Goal: Check status: Check status

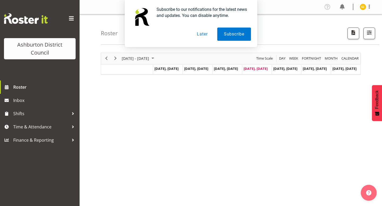
click at [202, 34] on button "Later" at bounding box center [202, 34] width 24 height 13
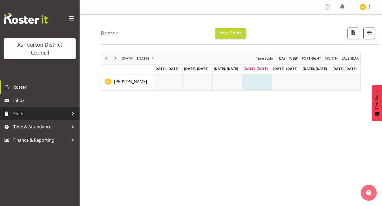
click at [40, 109] on link "Shifts" at bounding box center [40, 113] width 80 height 13
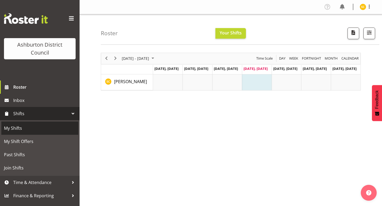
click at [32, 131] on span "My Shifts" at bounding box center [40, 128] width 72 height 8
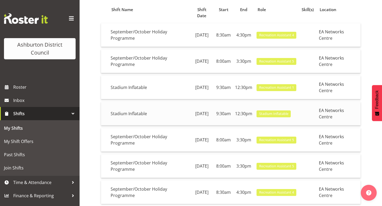
scroll to position [58, 0]
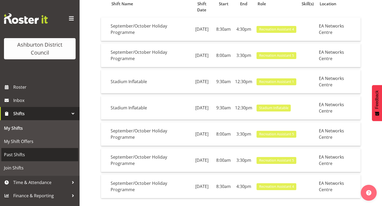
click at [18, 152] on span "Past Shifts" at bounding box center [40, 155] width 72 height 8
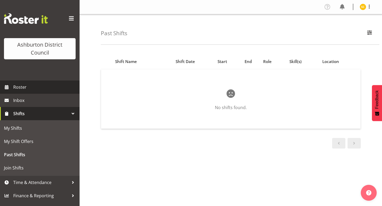
click at [26, 88] on span "Roster" at bounding box center [45, 87] width 64 height 8
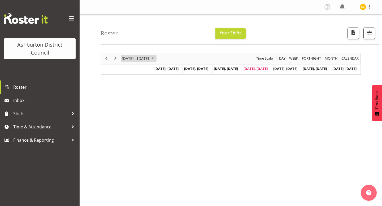
click at [149, 60] on span "August 11 - 17, 2025" at bounding box center [135, 58] width 28 height 7
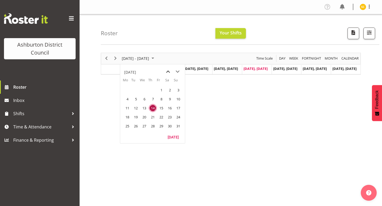
click at [168, 70] on span "previous month" at bounding box center [167, 72] width 9 height 10
click at [146, 114] on span "18" at bounding box center [144, 117] width 8 height 8
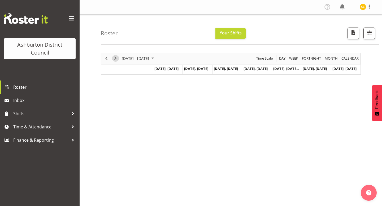
click at [117, 60] on span "Next" at bounding box center [115, 58] width 6 height 7
click at [117, 59] on span "Next" at bounding box center [115, 58] width 6 height 7
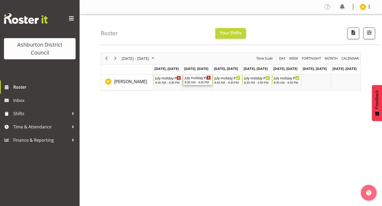
click at [208, 77] on icon "Timeline Week of July 2, 2025" at bounding box center [208, 78] width 1 height 3
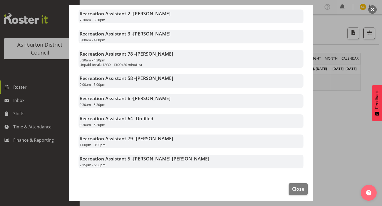
scroll to position [128, 0]
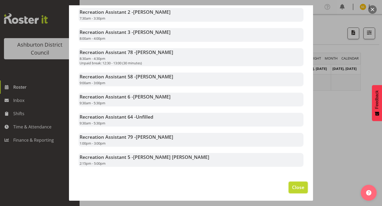
click at [293, 187] on span "Close" at bounding box center [298, 187] width 12 height 7
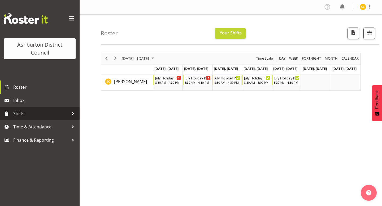
click at [25, 114] on span "Shifts" at bounding box center [41, 114] width 56 height 8
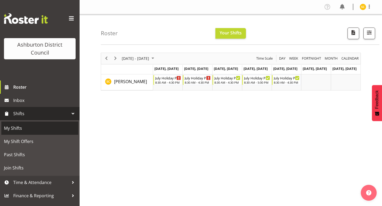
click at [40, 130] on span "My Shifts" at bounding box center [40, 128] width 72 height 8
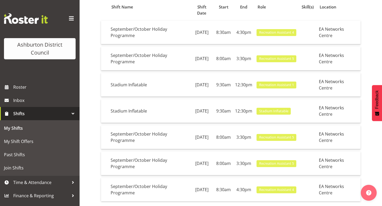
scroll to position [58, 0]
